Goal: Answer question/provide support

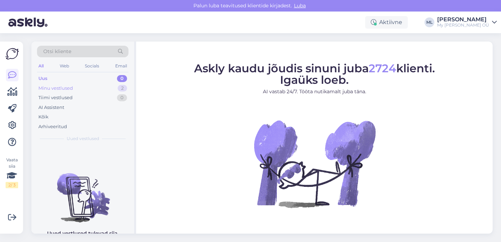
click at [96, 87] on div "Minu vestlused 2" at bounding box center [82, 88] width 91 height 10
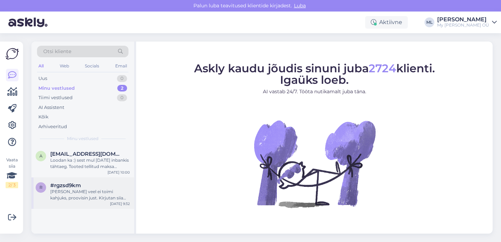
click at [80, 190] on div "[PERSON_NAME] veel ei toimi kahjuks, proovisin just. Kirjutan siia [PERSON_NAME…" at bounding box center [90, 195] width 80 height 13
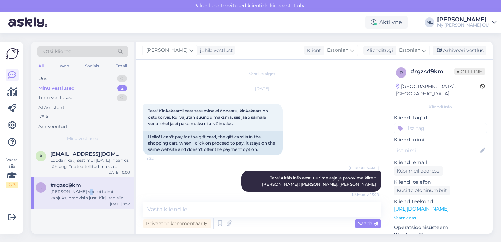
scroll to position [91, 0]
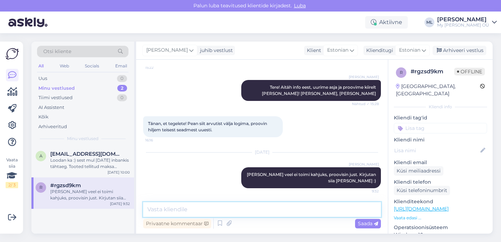
click at [295, 213] on textarea at bounding box center [262, 209] width 238 height 15
type textarea "T"
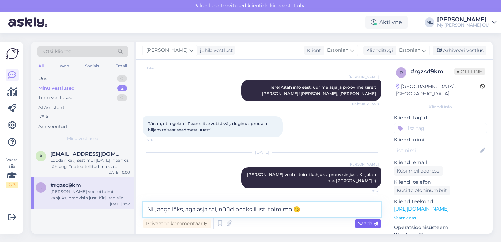
type textarea "Nii, aega läks, aga asja sai, nüüd peaks ilusti toimima ☺️"
click at [368, 225] on span "Saada" at bounding box center [368, 223] width 20 height 6
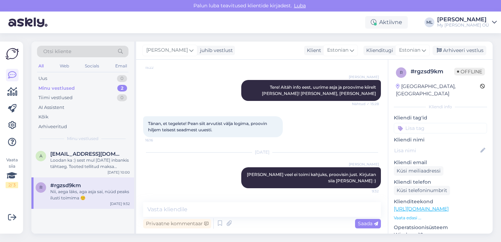
scroll to position [121, 0]
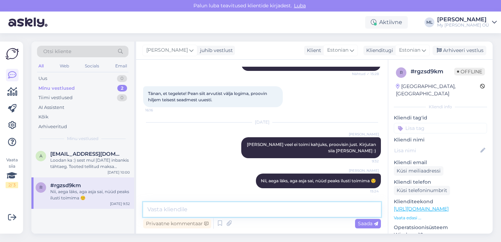
click at [226, 207] on textarea at bounding box center [262, 209] width 238 height 15
click at [51, 92] on div "Minu vestlused 2" at bounding box center [82, 88] width 91 height 10
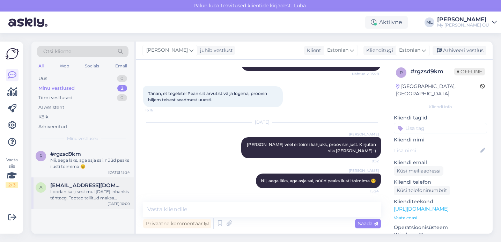
drag, startPoint x: 90, startPoint y: 185, endPoint x: 102, endPoint y: 185, distance: 12.6
click at [90, 185] on span "[EMAIL_ADDRESS][DOMAIN_NAME]" at bounding box center [86, 185] width 73 height 6
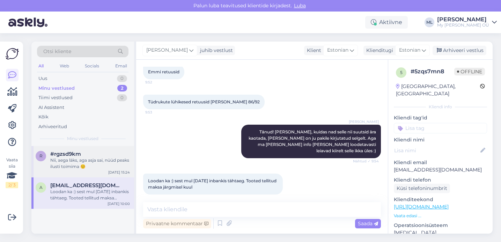
click at [80, 156] on span "#rgzsd9km" at bounding box center [65, 154] width 31 height 6
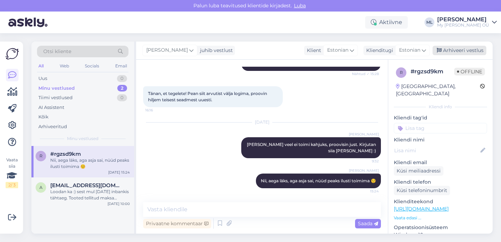
click at [450, 46] on div "Arhiveeri vestlus" at bounding box center [460, 50] width 54 height 9
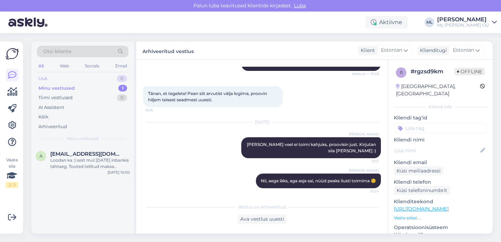
drag, startPoint x: 46, startPoint y: 69, endPoint x: 47, endPoint y: 76, distance: 7.4
click at [46, 69] on div "All Web Socials Email" at bounding box center [82, 66] width 91 height 11
click at [47, 77] on div "Uus" at bounding box center [42, 78] width 9 height 7
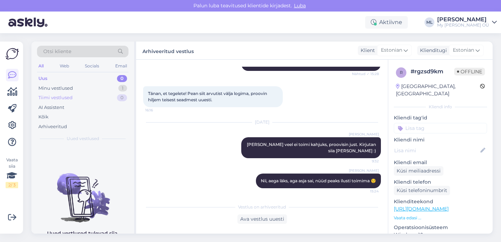
click at [110, 93] on div "Tiimi vestlused 0" at bounding box center [82, 98] width 91 height 10
click at [108, 73] on div "Otsi kliente All Web Socials Email Uus 0 Minu vestlused 1 Tiimi vestlused 0 AI …" at bounding box center [82, 94] width 103 height 104
click at [108, 75] on div "Uus 0" at bounding box center [82, 79] width 91 height 10
